Goal: Task Accomplishment & Management: Use online tool/utility

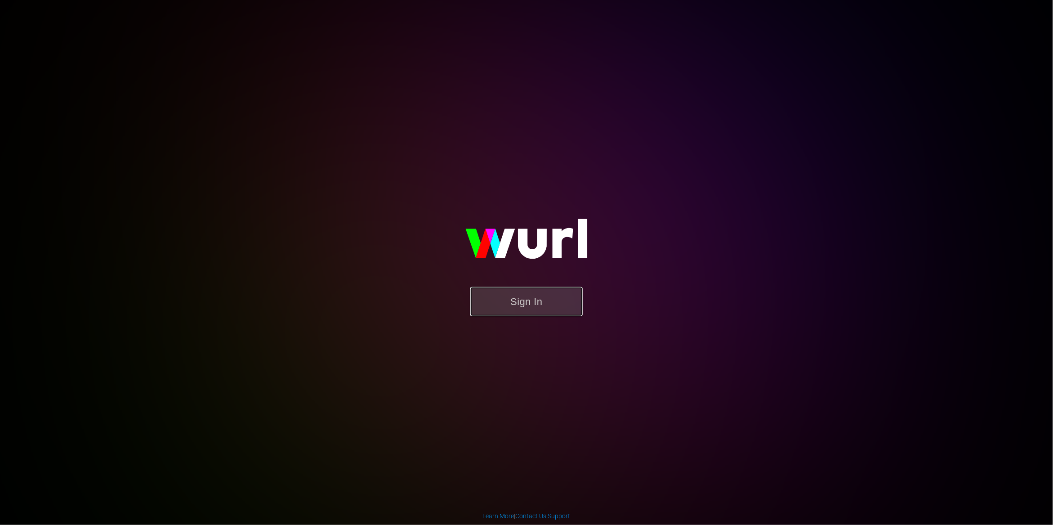
click at [542, 302] on button "Sign In" at bounding box center [526, 301] width 112 height 29
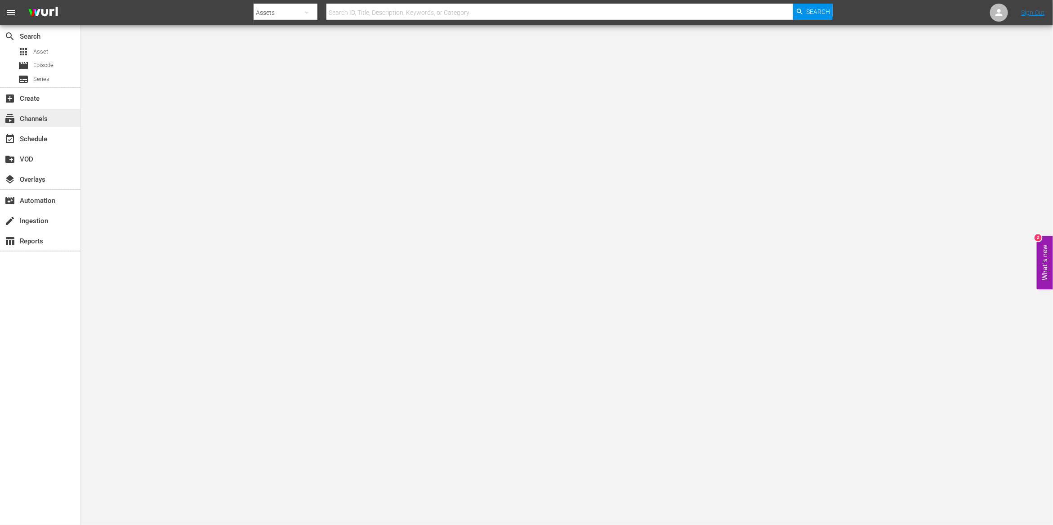
click at [49, 123] on div "subscriptions Channels" at bounding box center [40, 118] width 81 height 18
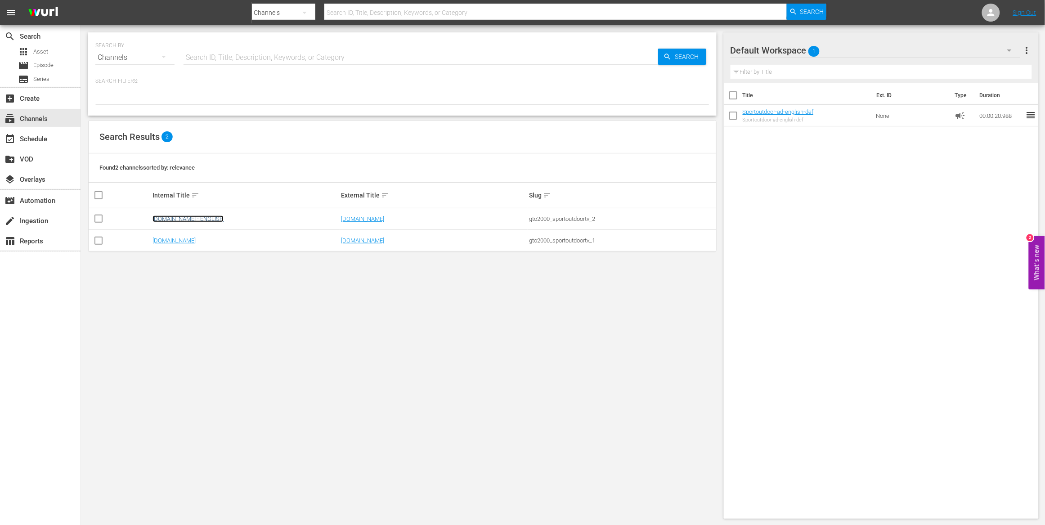
click at [201, 219] on link "[DOMAIN_NAME] - ENGLISH" at bounding box center [187, 218] width 71 height 7
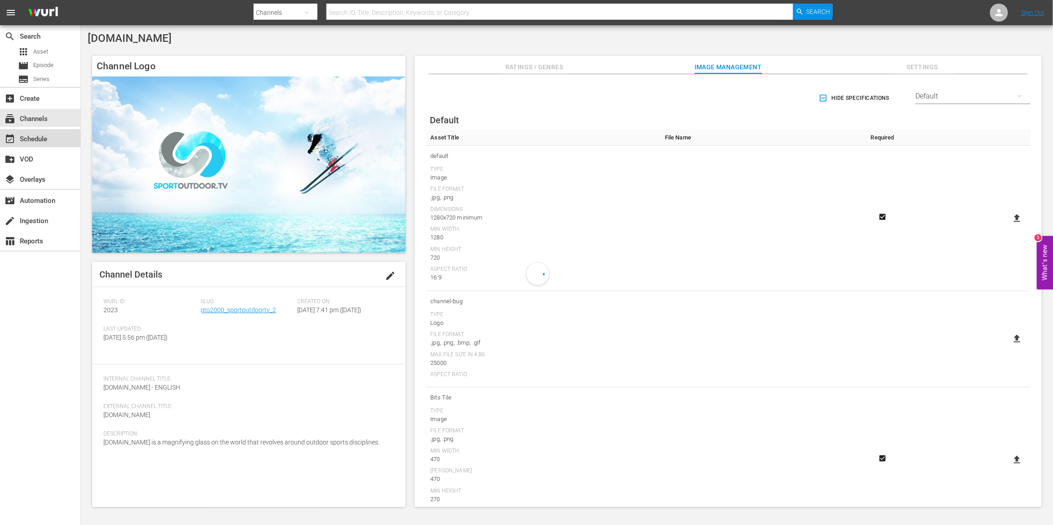
click at [41, 142] on div "event_available Schedule" at bounding box center [25, 138] width 50 height 8
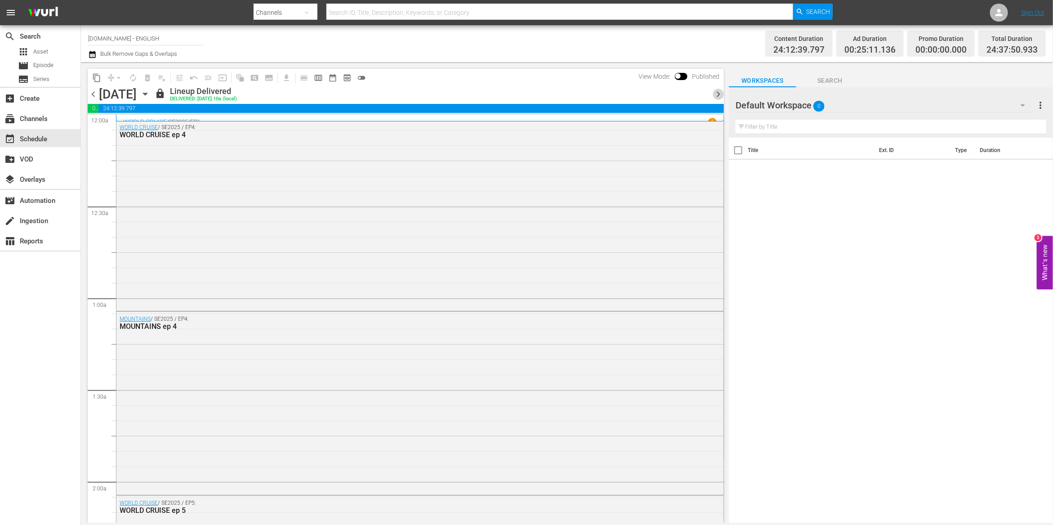
click at [717, 96] on span "chevron_right" at bounding box center [718, 94] width 11 height 11
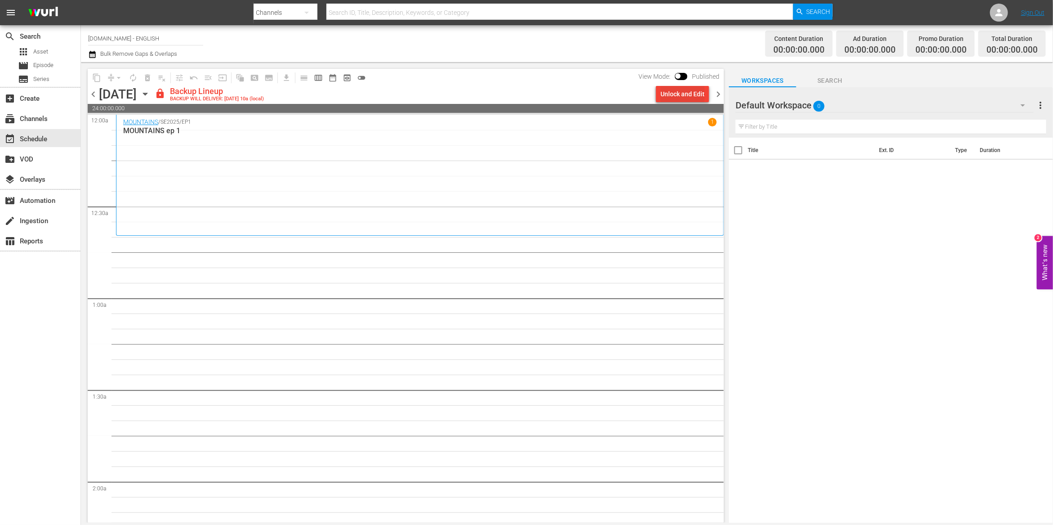
click at [684, 93] on div "Unlock and Edit" at bounding box center [683, 94] width 44 height 16
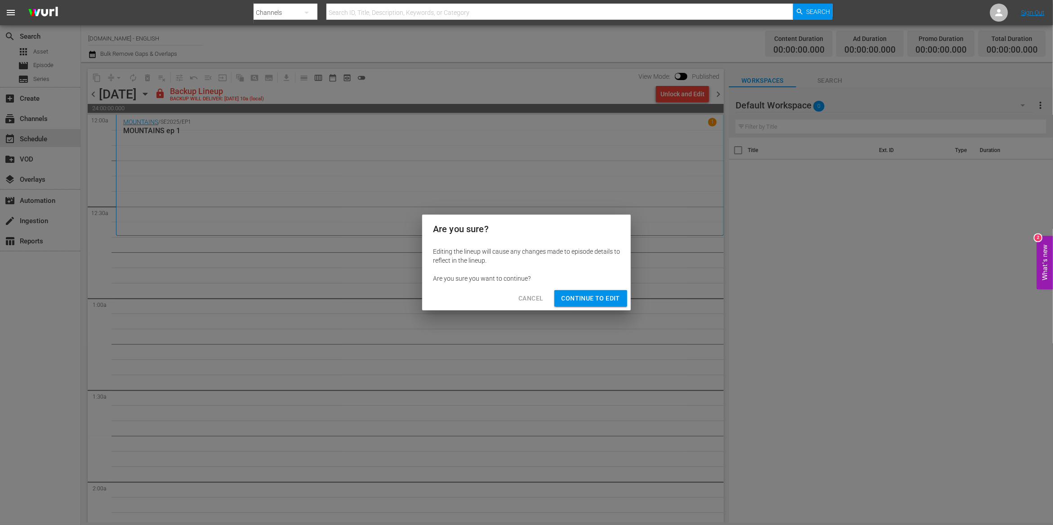
click at [597, 299] on span "Continue to Edit" at bounding box center [591, 298] width 58 height 11
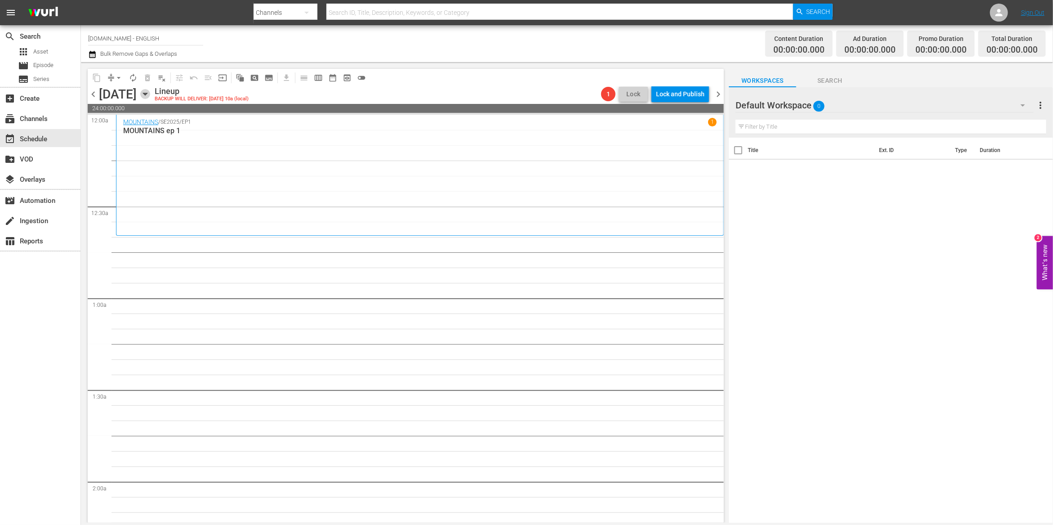
click at [150, 95] on icon "button" at bounding box center [145, 94] width 10 height 10
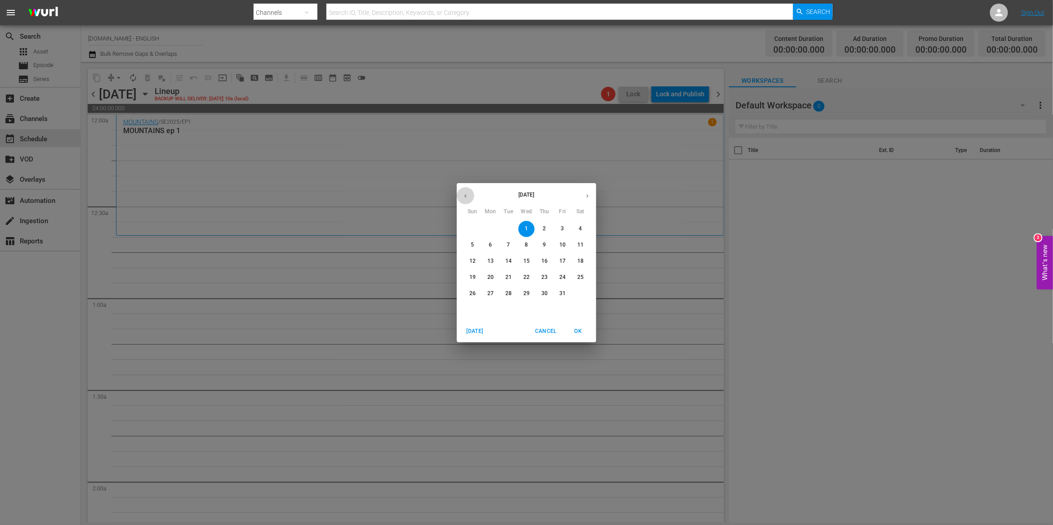
click at [466, 199] on button "button" at bounding box center [466, 196] width 18 height 18
click at [547, 277] on p "25" at bounding box center [544, 277] width 6 height 8
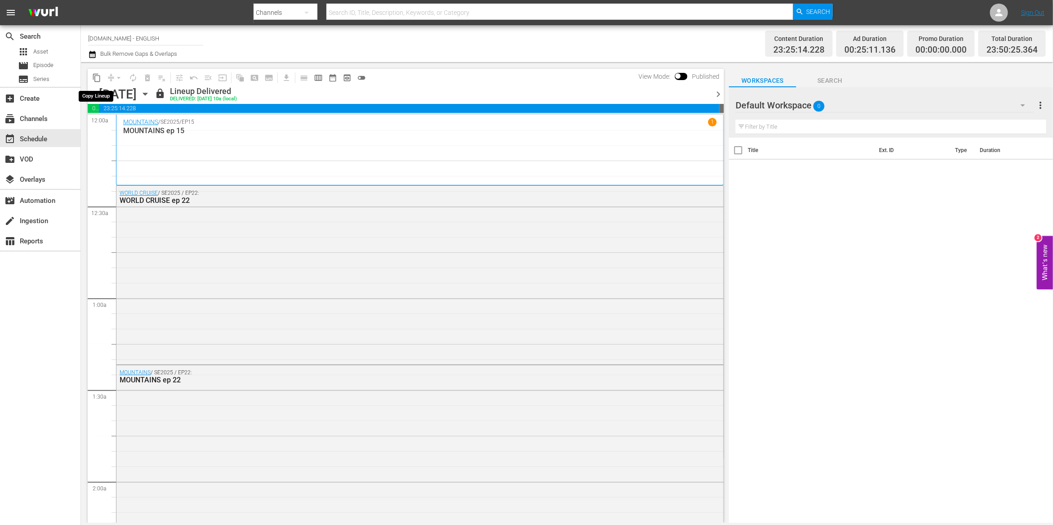
click at [98, 76] on span "content_copy" at bounding box center [96, 77] width 9 height 9
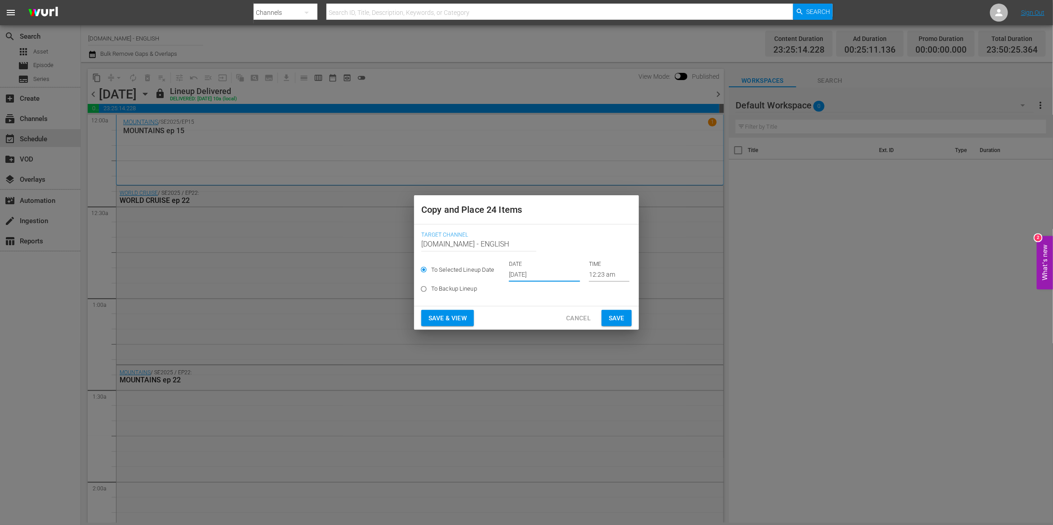
click at [546, 268] on input "[DATE]" at bounding box center [544, 274] width 71 height 13
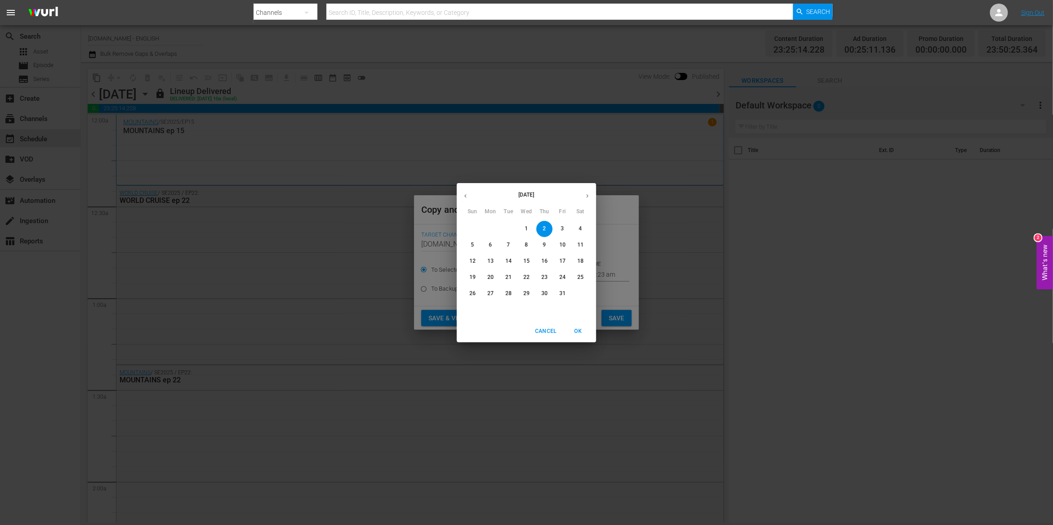
click at [526, 229] on p "1" at bounding box center [526, 229] width 3 height 8
type input "[DATE]"
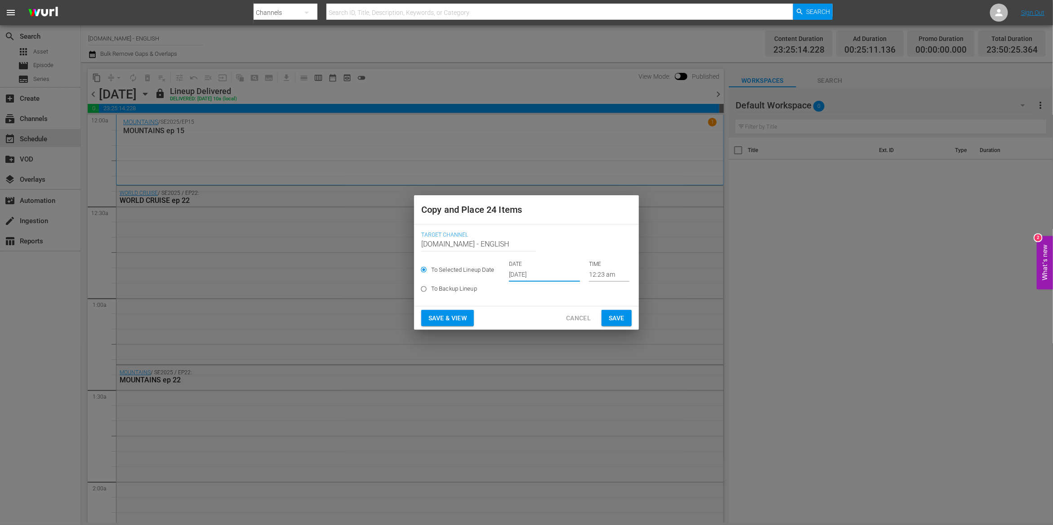
click at [465, 318] on span "Save & View" at bounding box center [448, 318] width 38 height 11
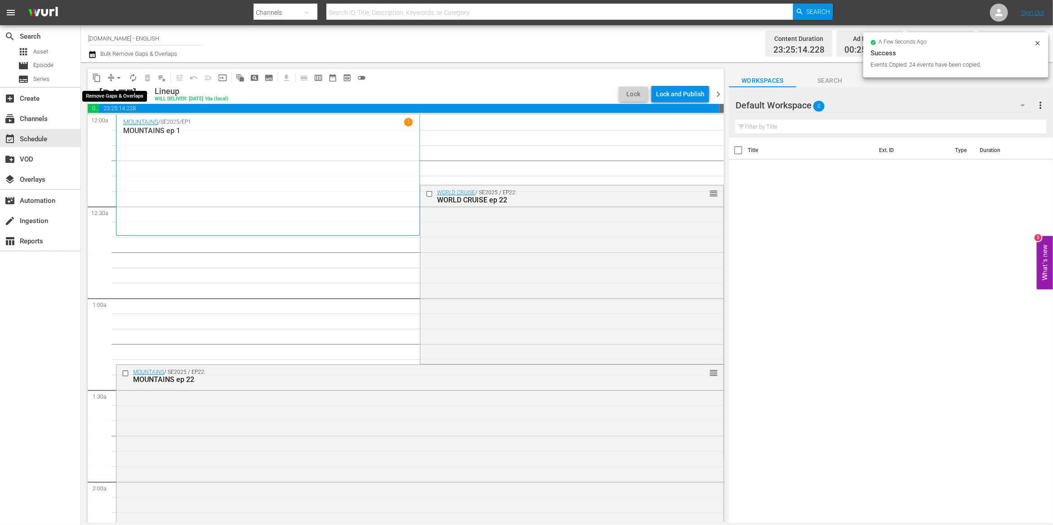
click at [117, 76] on span "arrow_drop_down" at bounding box center [118, 77] width 9 height 9
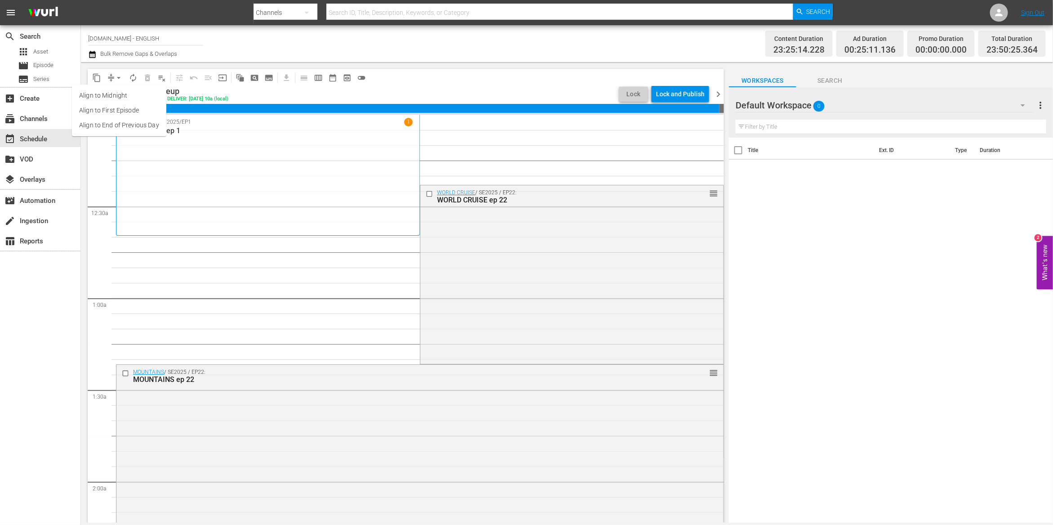
click at [134, 122] on li "Align to End of Previous Day" at bounding box center [119, 125] width 94 height 15
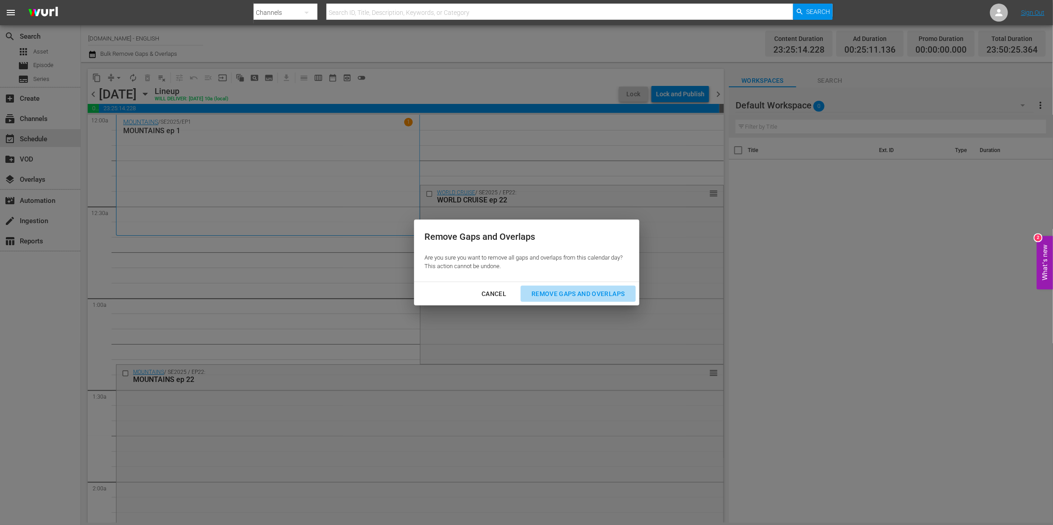
click at [558, 291] on div "Remove Gaps and Overlaps" at bounding box center [577, 293] width 107 height 11
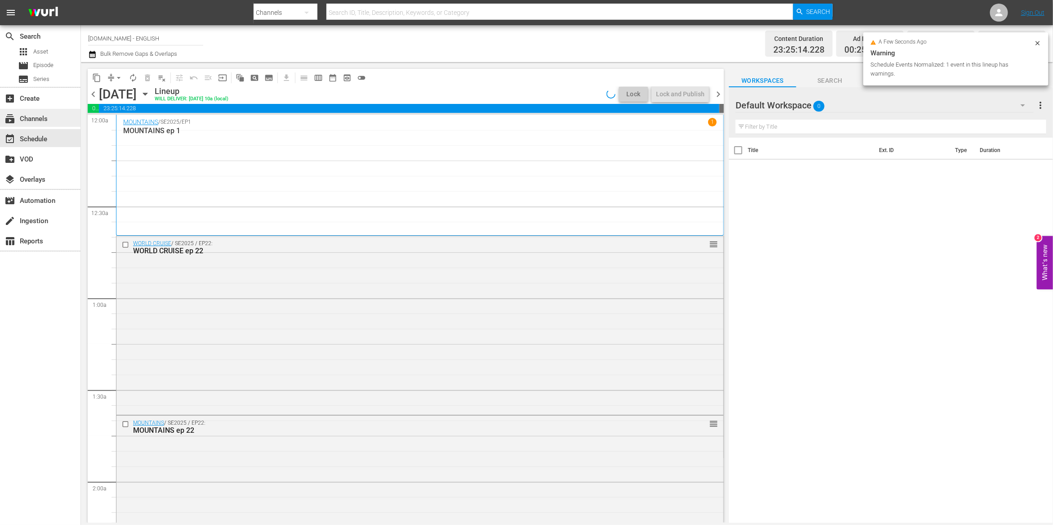
click at [42, 116] on div "subscriptions Channels" at bounding box center [25, 117] width 50 height 8
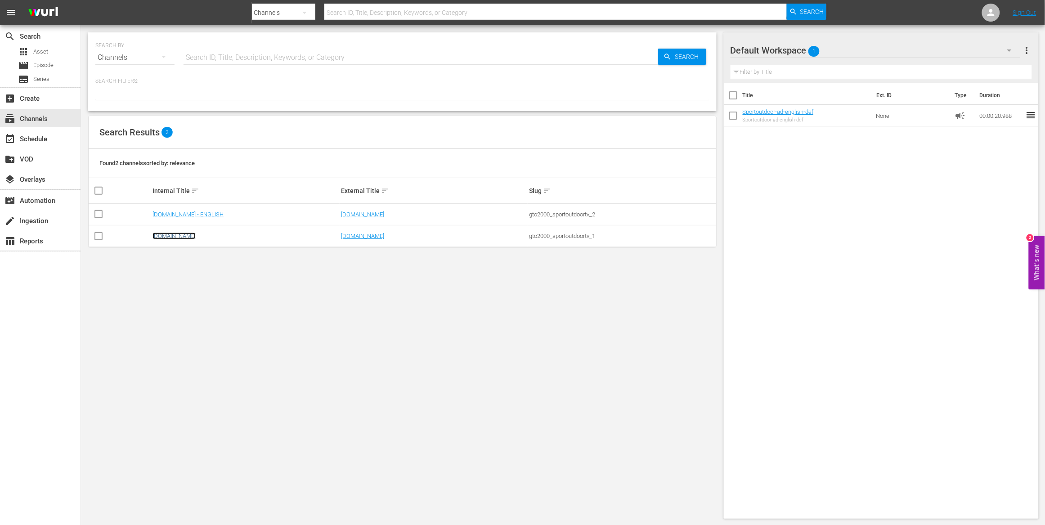
click at [179, 237] on link "[DOMAIN_NAME]" at bounding box center [173, 236] width 43 height 7
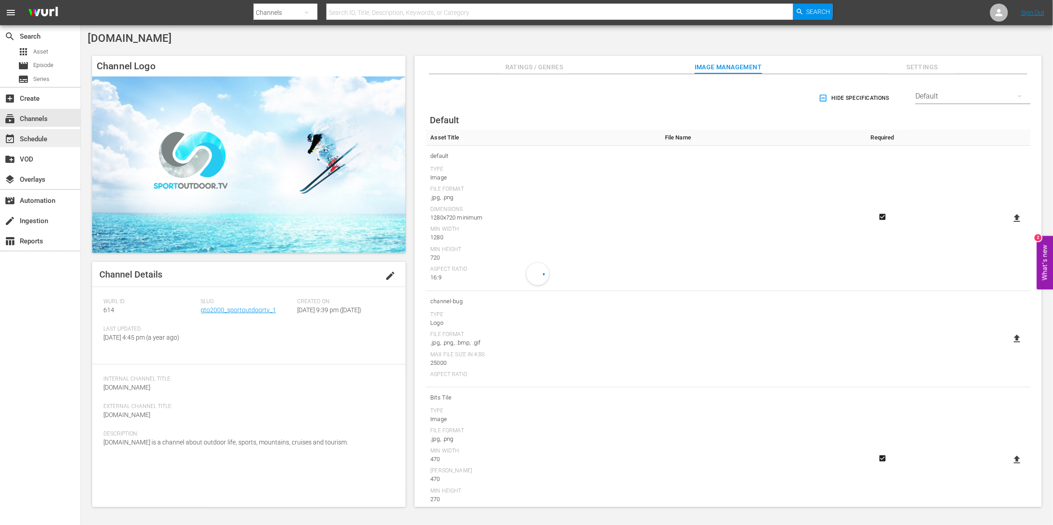
click at [44, 137] on div "event_available Schedule" at bounding box center [25, 138] width 50 height 8
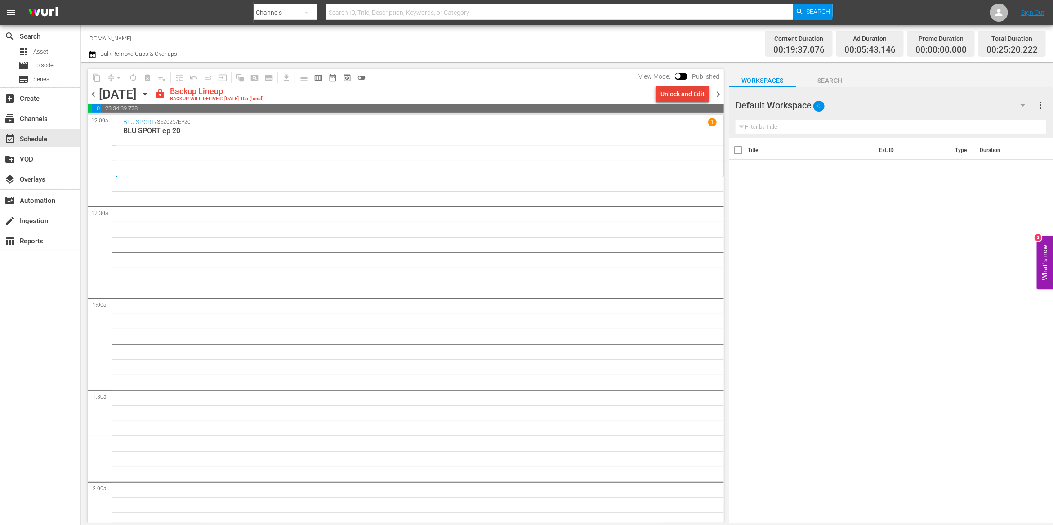
click at [687, 98] on div "Unlock and Edit" at bounding box center [683, 94] width 44 height 16
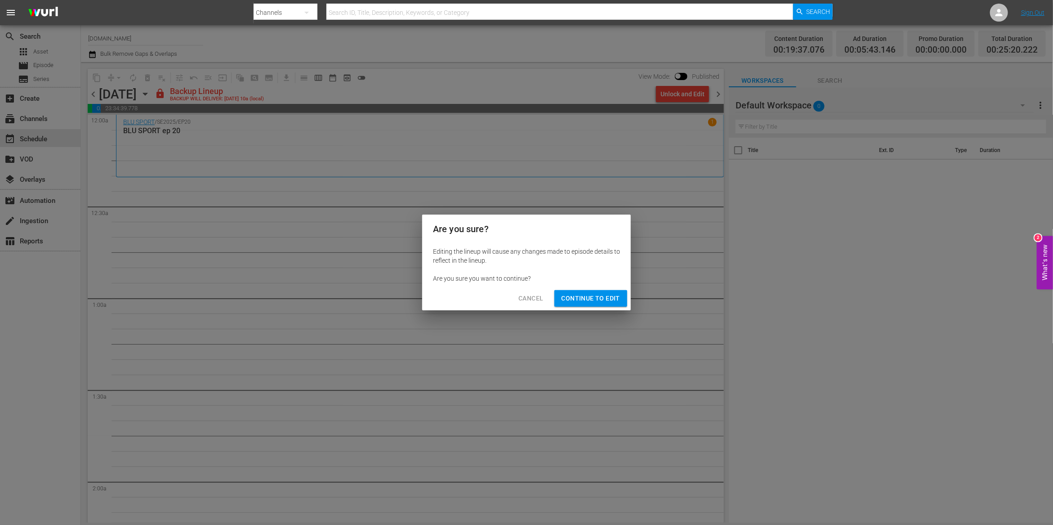
click at [610, 303] on span "Continue to Edit" at bounding box center [591, 298] width 58 height 11
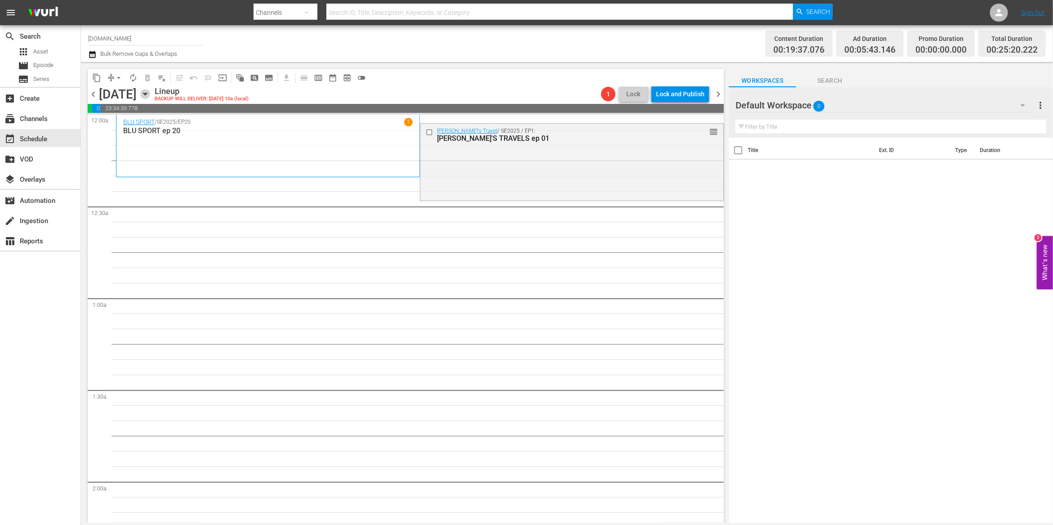
click at [150, 94] on icon "button" at bounding box center [145, 94] width 10 height 10
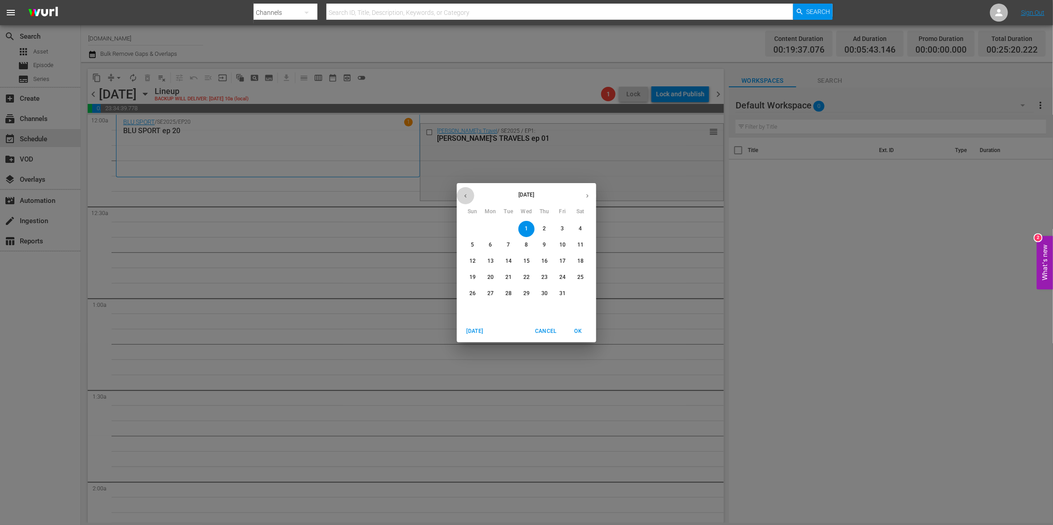
click at [466, 201] on button "button" at bounding box center [466, 196] width 18 height 18
click at [473, 293] on p "28" at bounding box center [473, 294] width 6 height 8
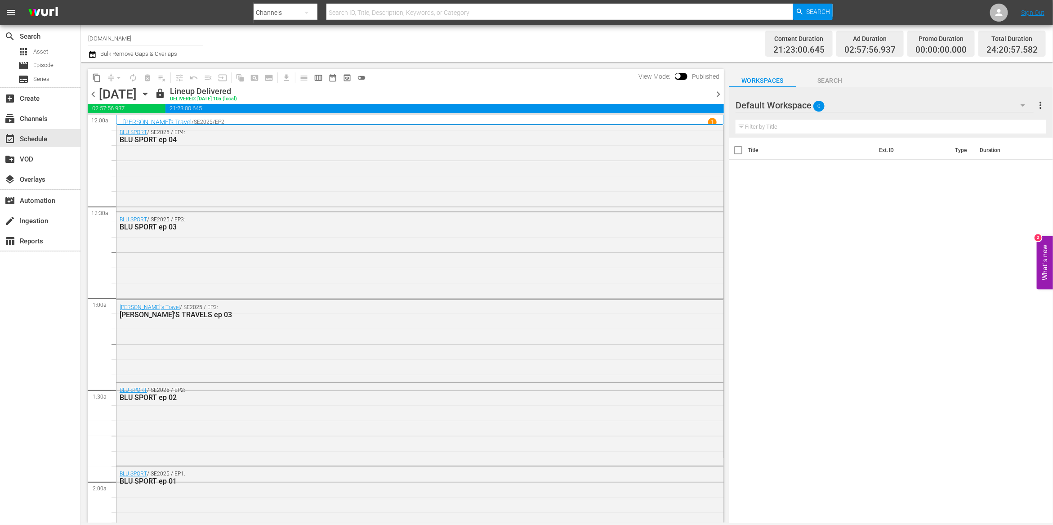
click at [96, 80] on span "content_copy" at bounding box center [96, 77] width 9 height 9
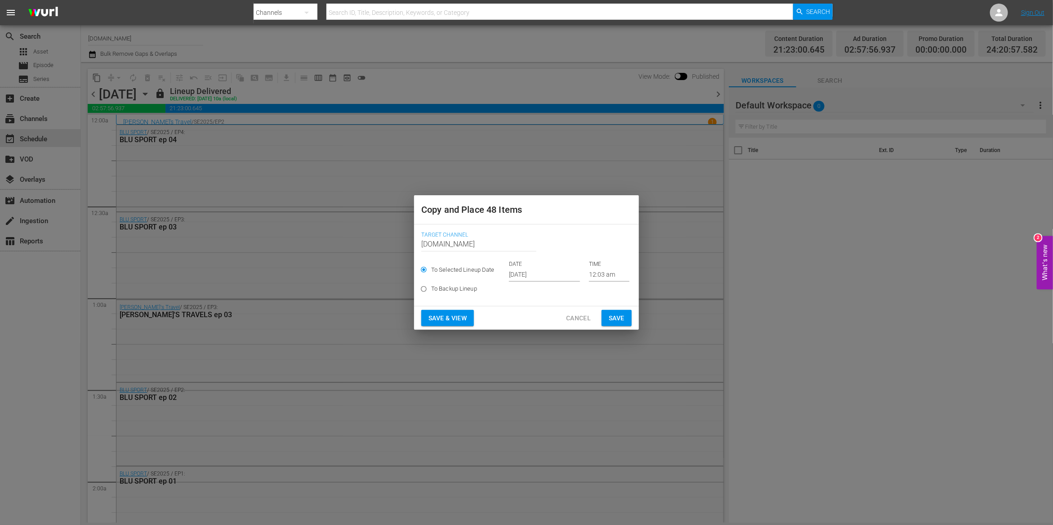
click at [533, 274] on input "[DATE]" at bounding box center [544, 274] width 71 height 13
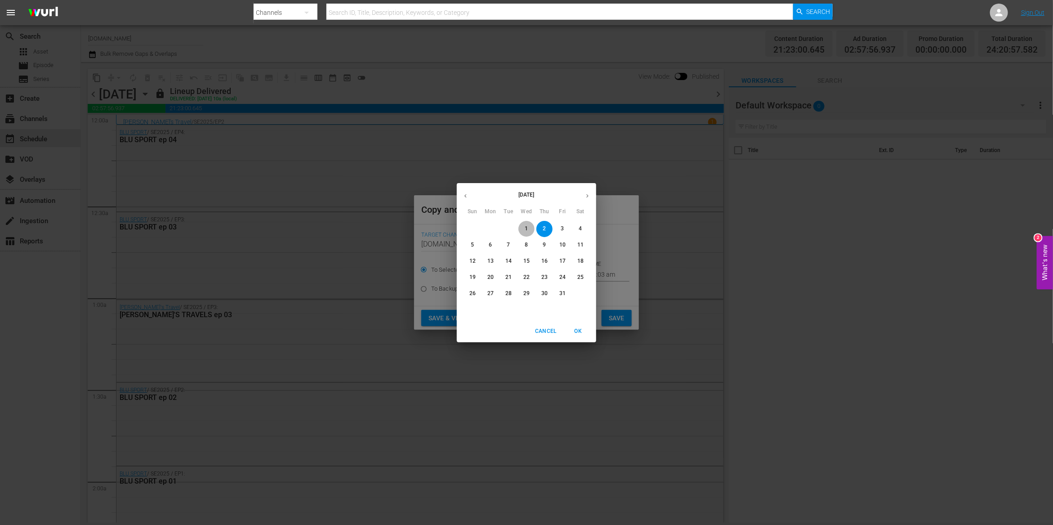
click at [528, 230] on p "1" at bounding box center [526, 229] width 3 height 8
type input "[DATE]"
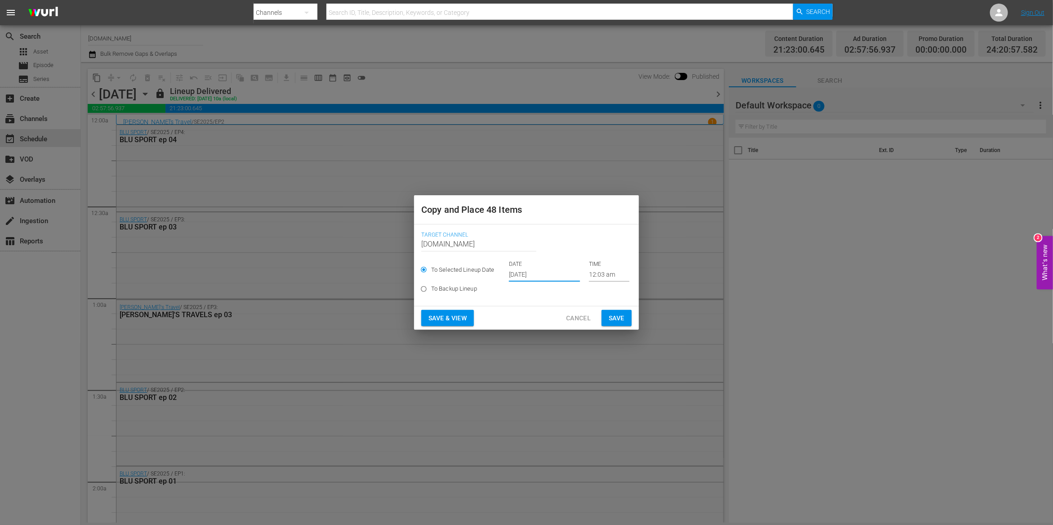
click at [463, 317] on span "Save & View" at bounding box center [448, 318] width 38 height 11
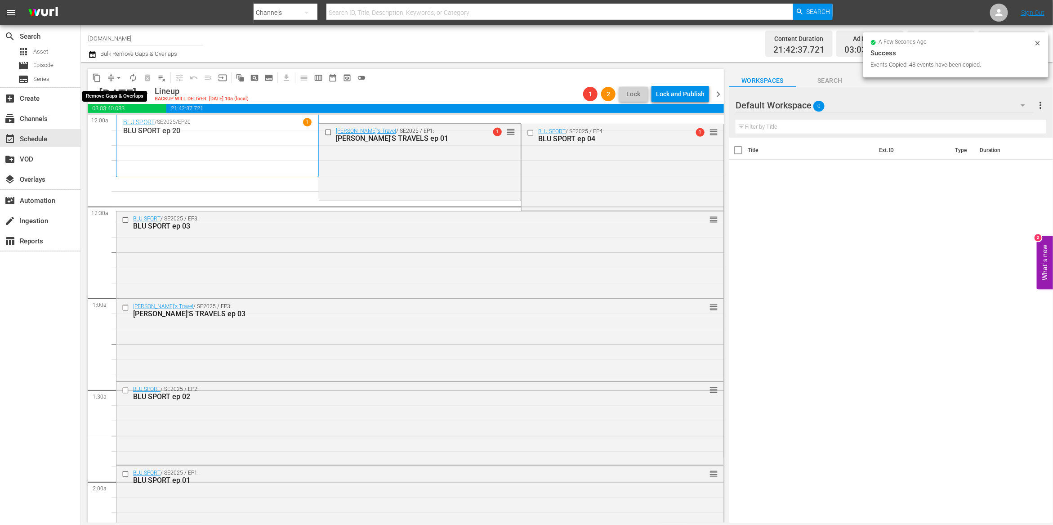
click at [117, 76] on span "arrow_drop_down" at bounding box center [118, 77] width 9 height 9
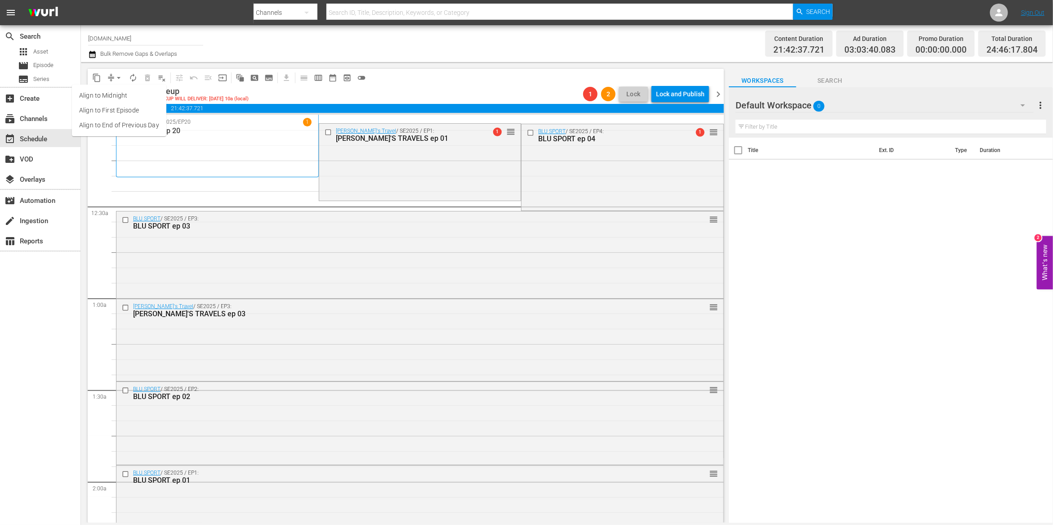
click at [129, 124] on li "Align to End of Previous Day" at bounding box center [119, 125] width 94 height 15
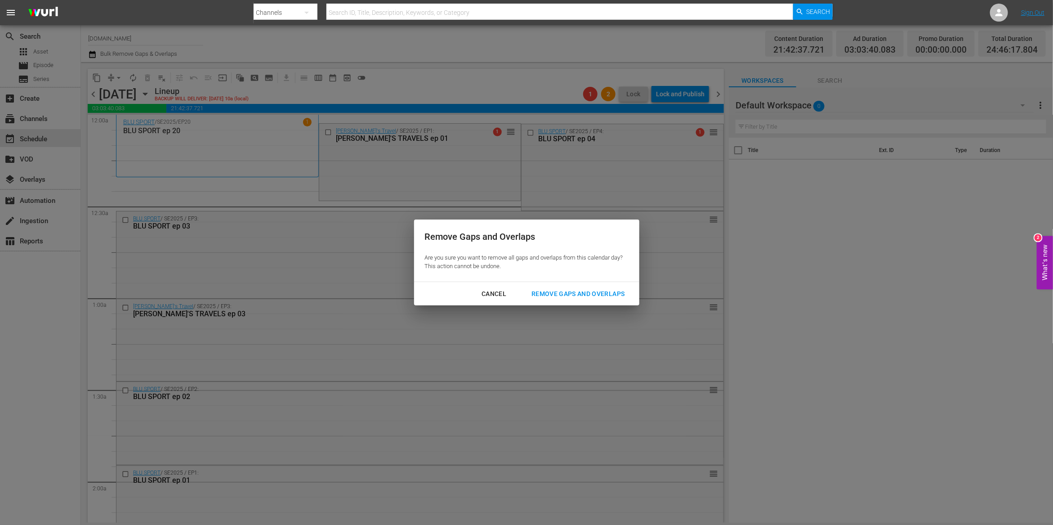
click at [555, 288] on div "Remove Gaps and Overlaps" at bounding box center [577, 293] width 107 height 11
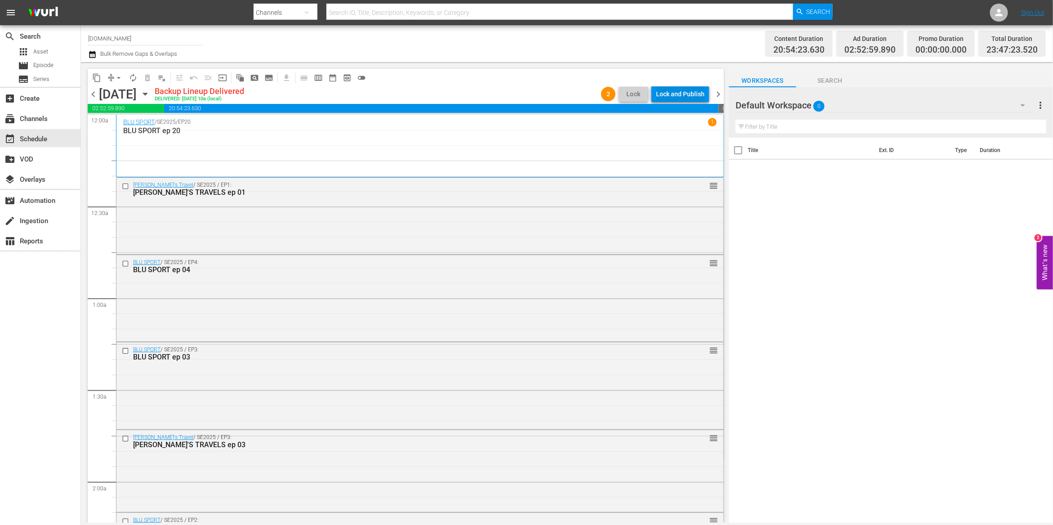
click at [672, 96] on div "Lock and Publish" at bounding box center [680, 94] width 49 height 16
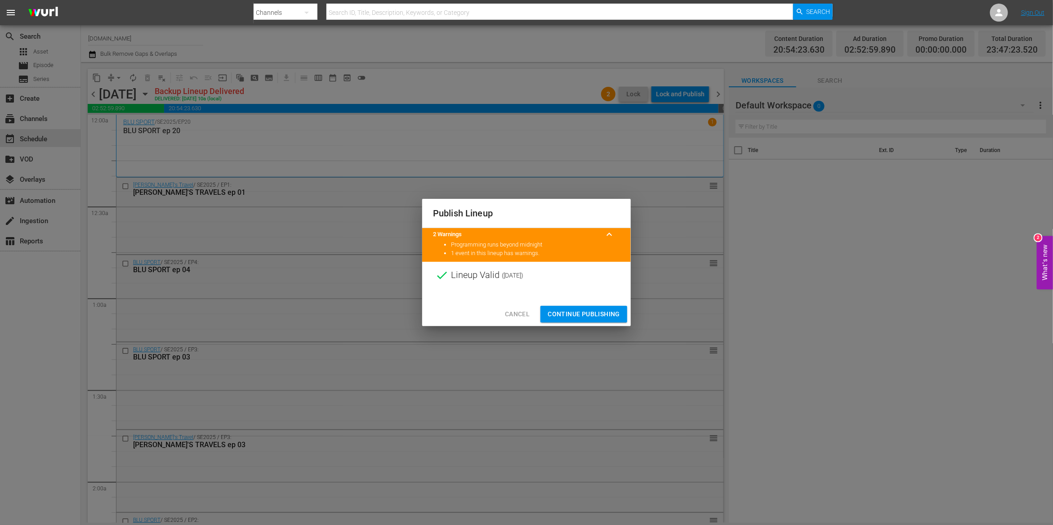
click at [582, 317] on span "Continue Publishing" at bounding box center [584, 314] width 72 height 11
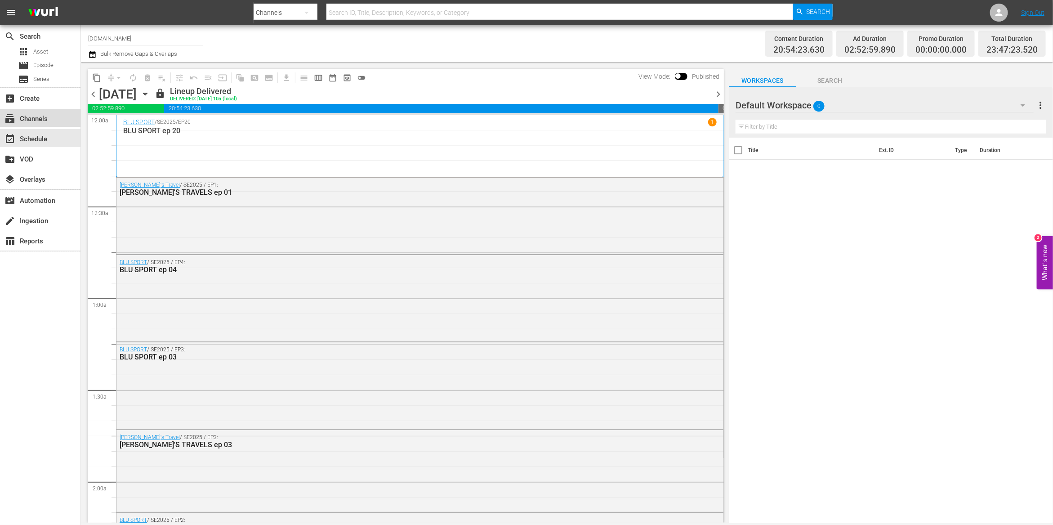
click at [37, 121] on div "subscriptions Channels" at bounding box center [25, 117] width 50 height 8
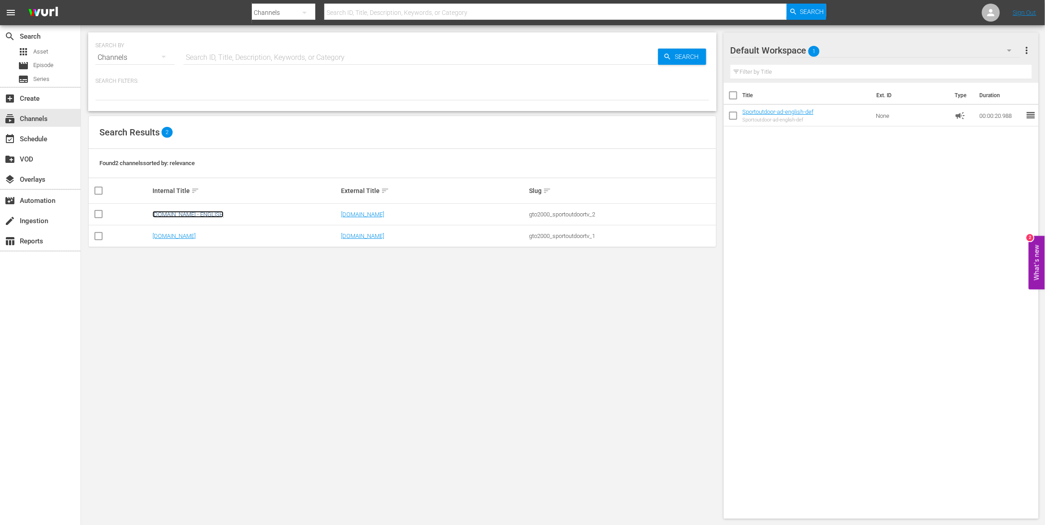
click at [216, 213] on link "[DOMAIN_NAME] - ENGLISH" at bounding box center [187, 214] width 71 height 7
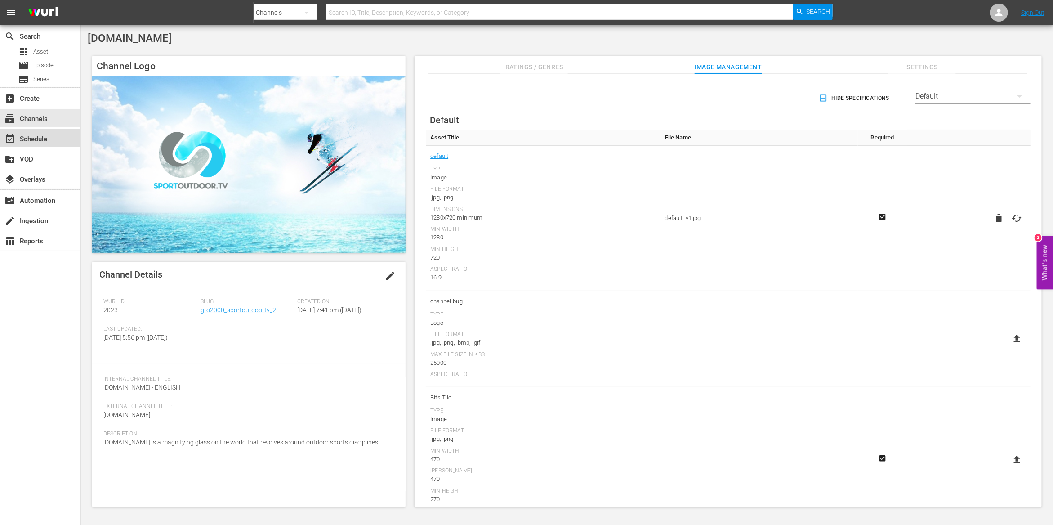
click at [58, 143] on div "event_available Schedule" at bounding box center [40, 138] width 81 height 18
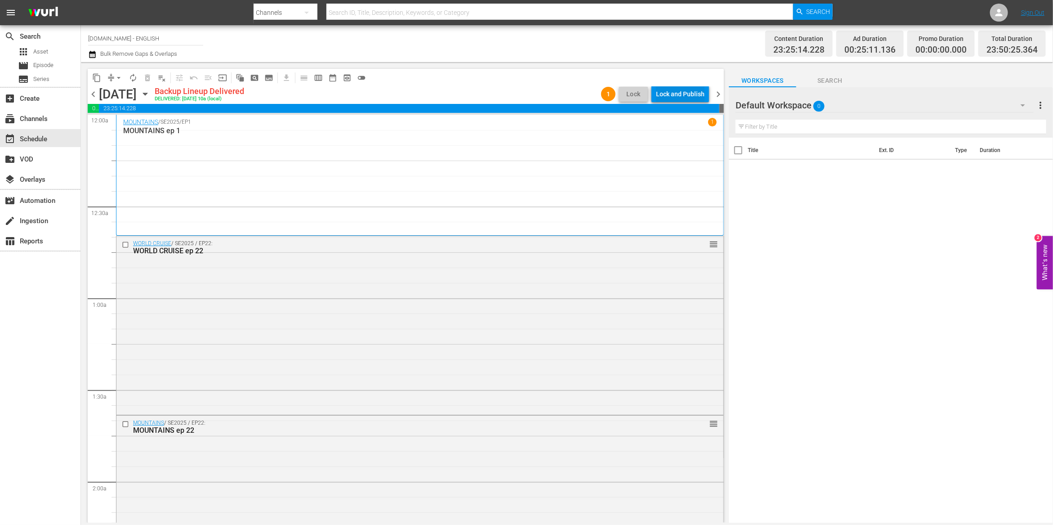
click at [680, 98] on div "Lock and Publish" at bounding box center [680, 94] width 49 height 16
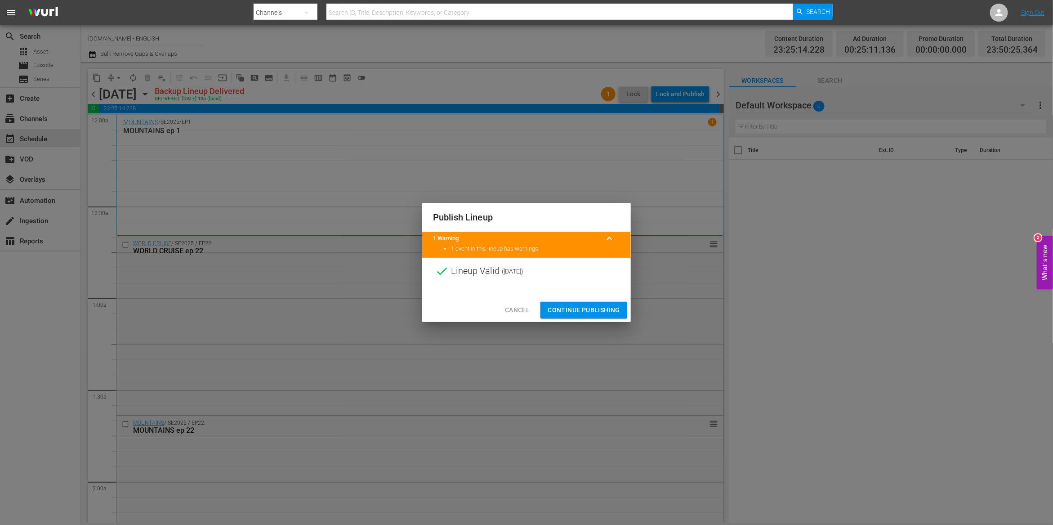
click at [581, 307] on span "Continue Publishing" at bounding box center [584, 309] width 72 height 11
